Goal: Information Seeking & Learning: Check status

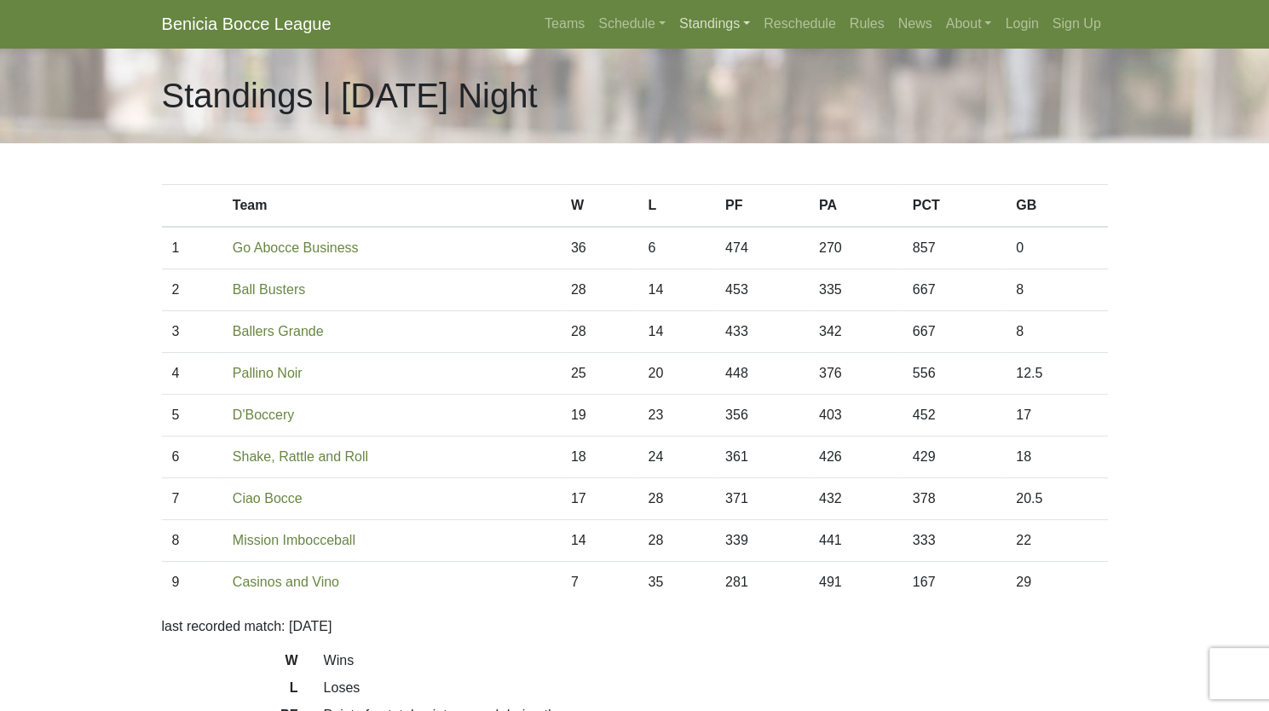
click at [691, 20] on link "Standings" at bounding box center [714, 24] width 84 height 34
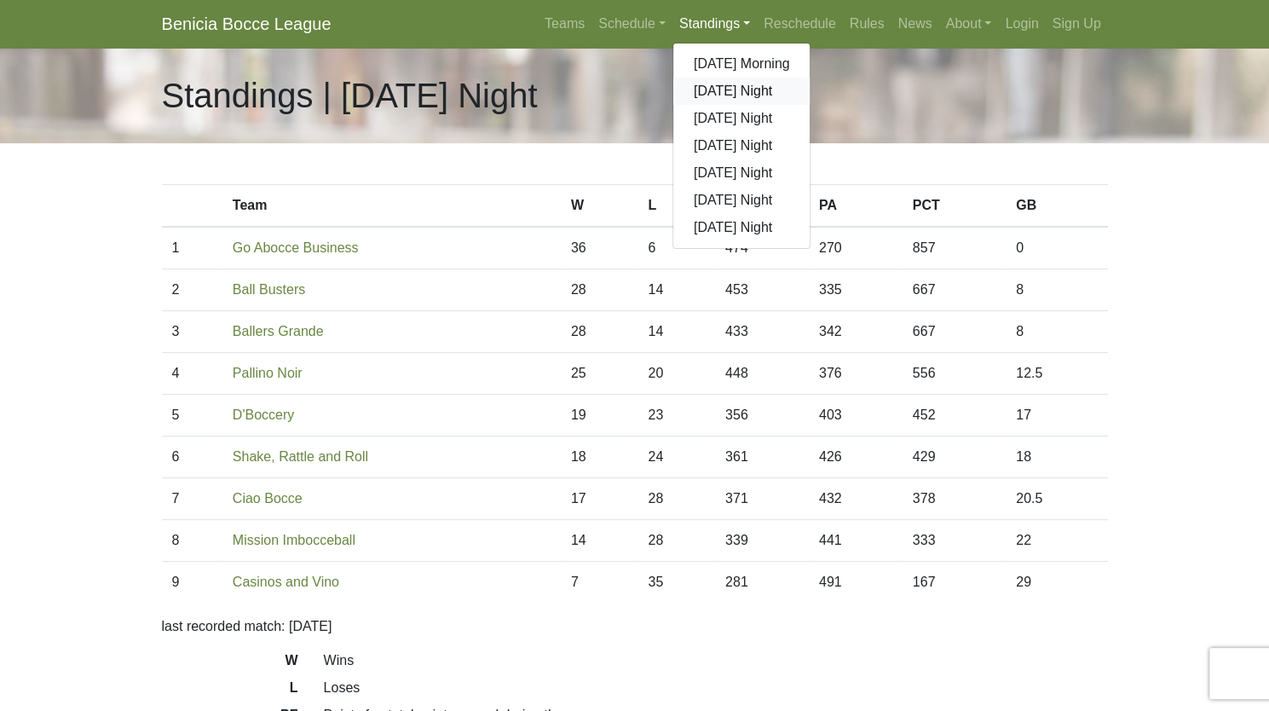
click at [704, 97] on link "[DATE] Night" at bounding box center [741, 91] width 137 height 27
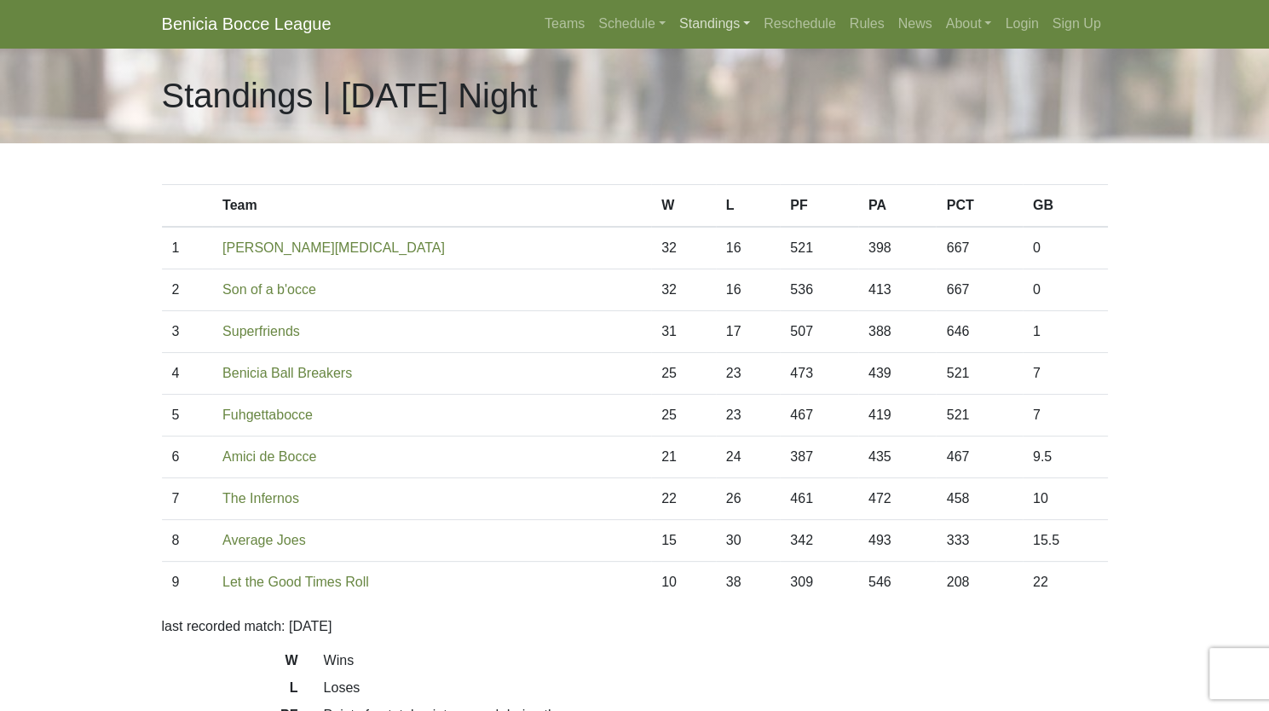
click at [731, 31] on link "Standings" at bounding box center [714, 24] width 84 height 34
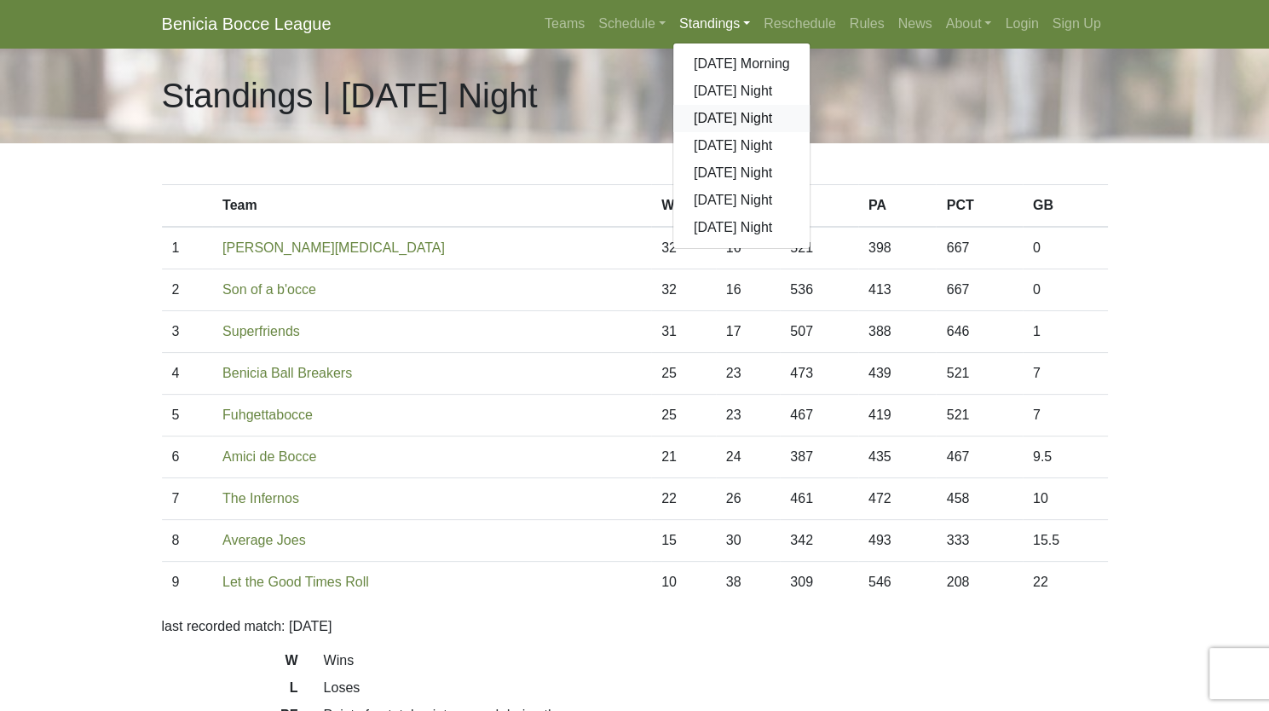
click at [698, 118] on link "[DATE] Night" at bounding box center [741, 118] width 137 height 27
